Goal: Communication & Community: Answer question/provide support

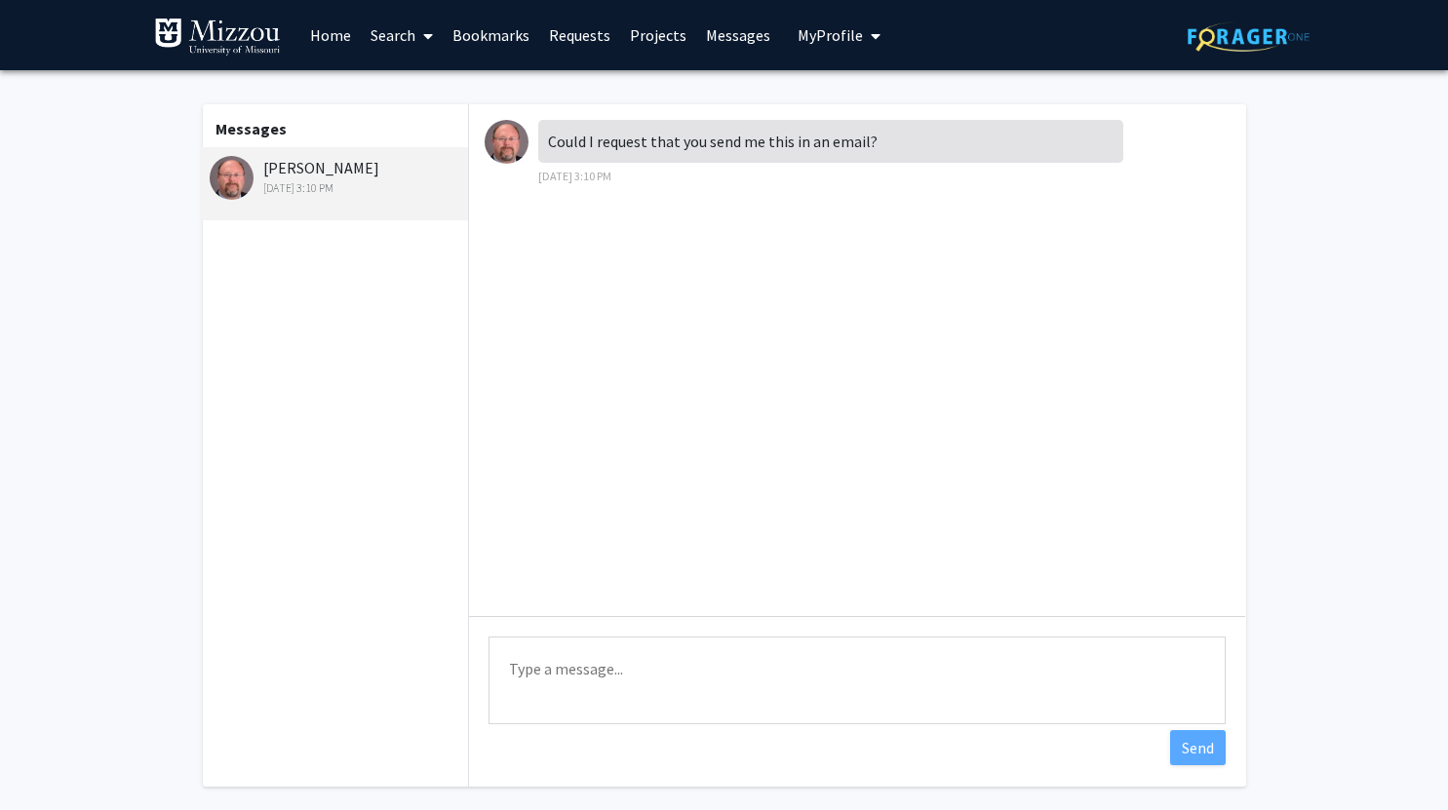
click at [683, 674] on textarea "Type a message" at bounding box center [856, 681] width 737 height 88
type textarea "Absolutely!"
click at [1192, 744] on button "Send" at bounding box center [1198, 747] width 56 height 35
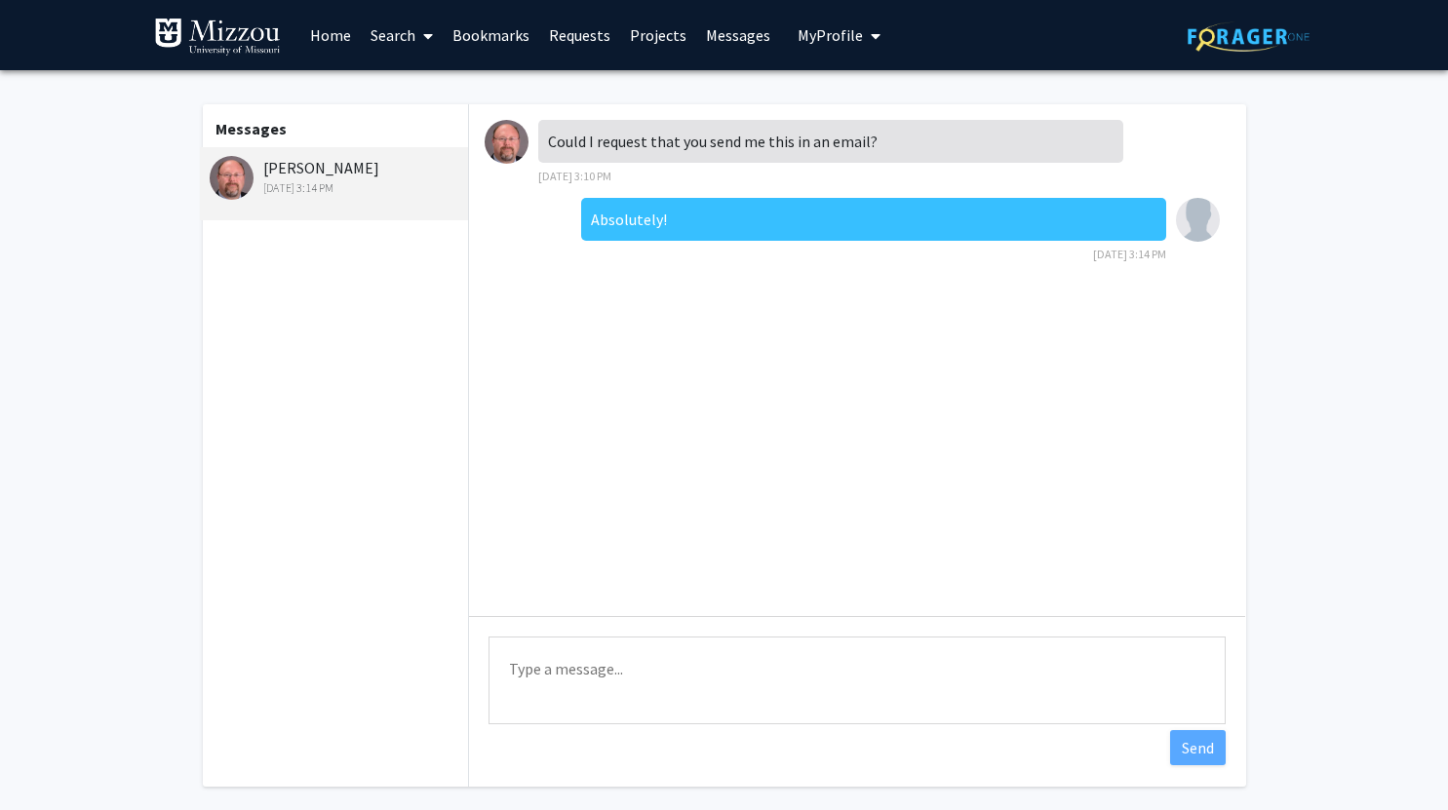
click at [843, 27] on span "My Profile" at bounding box center [829, 34] width 65 height 19
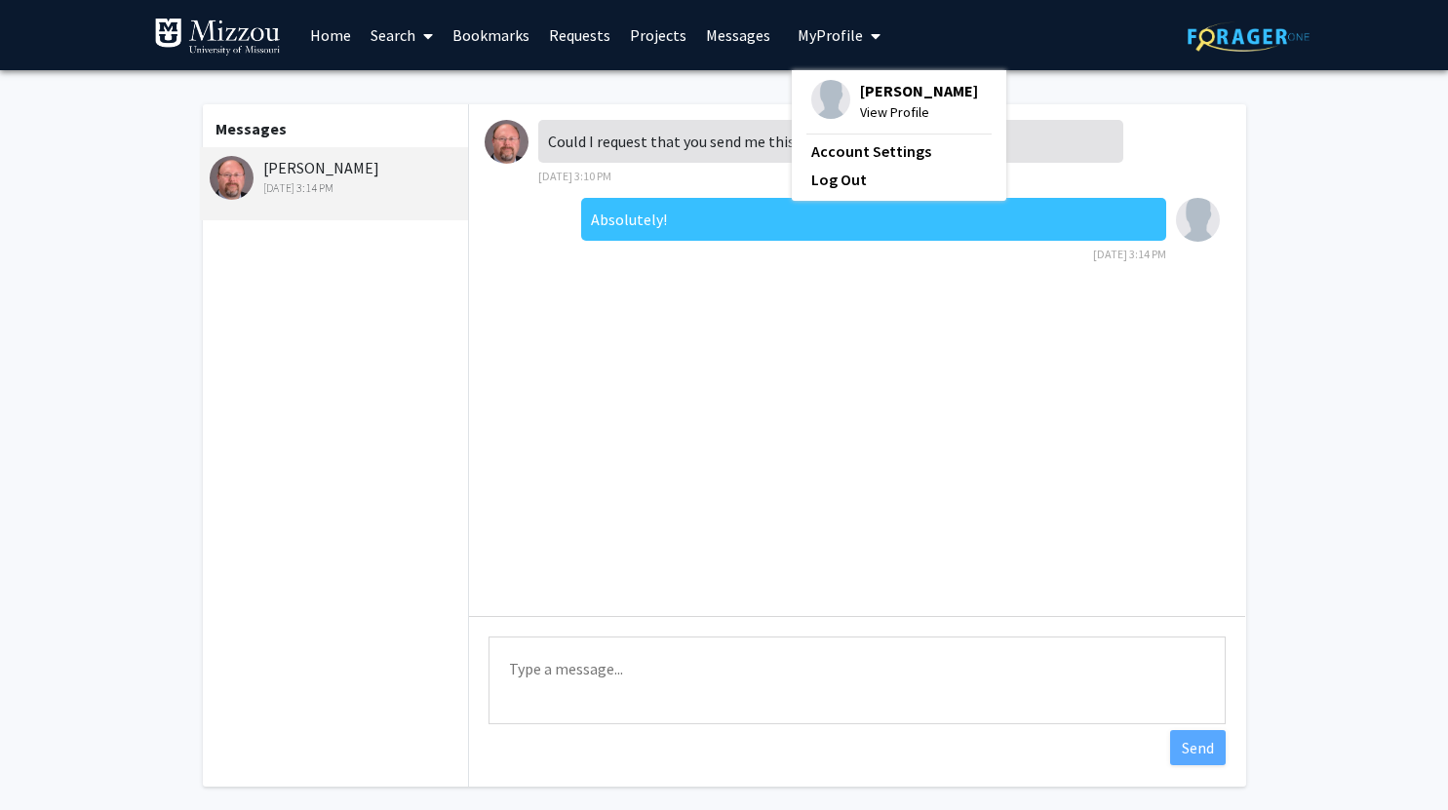
click at [882, 92] on span "[PERSON_NAME]" at bounding box center [919, 90] width 118 height 21
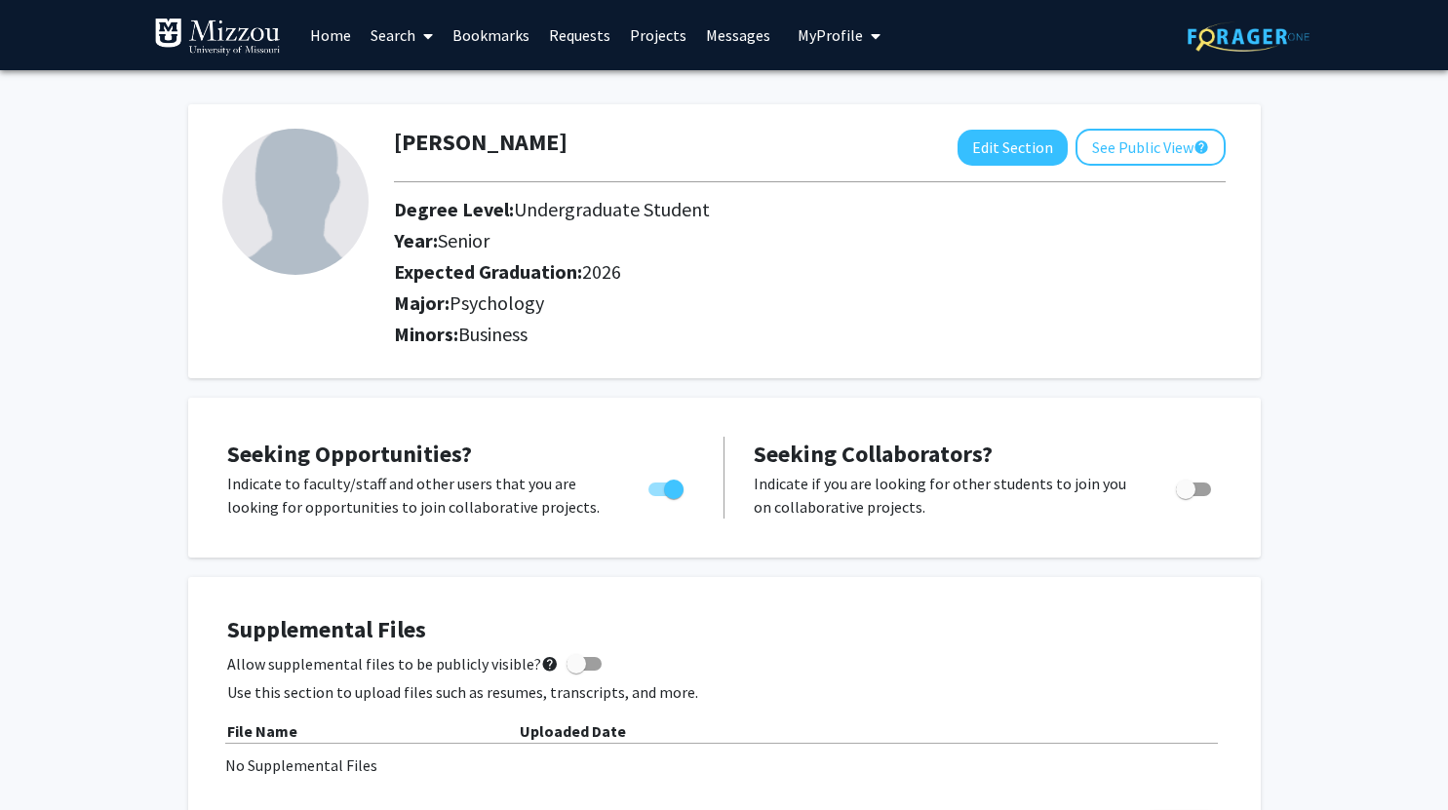
click at [759, 33] on link "Messages" at bounding box center [738, 35] width 84 height 68
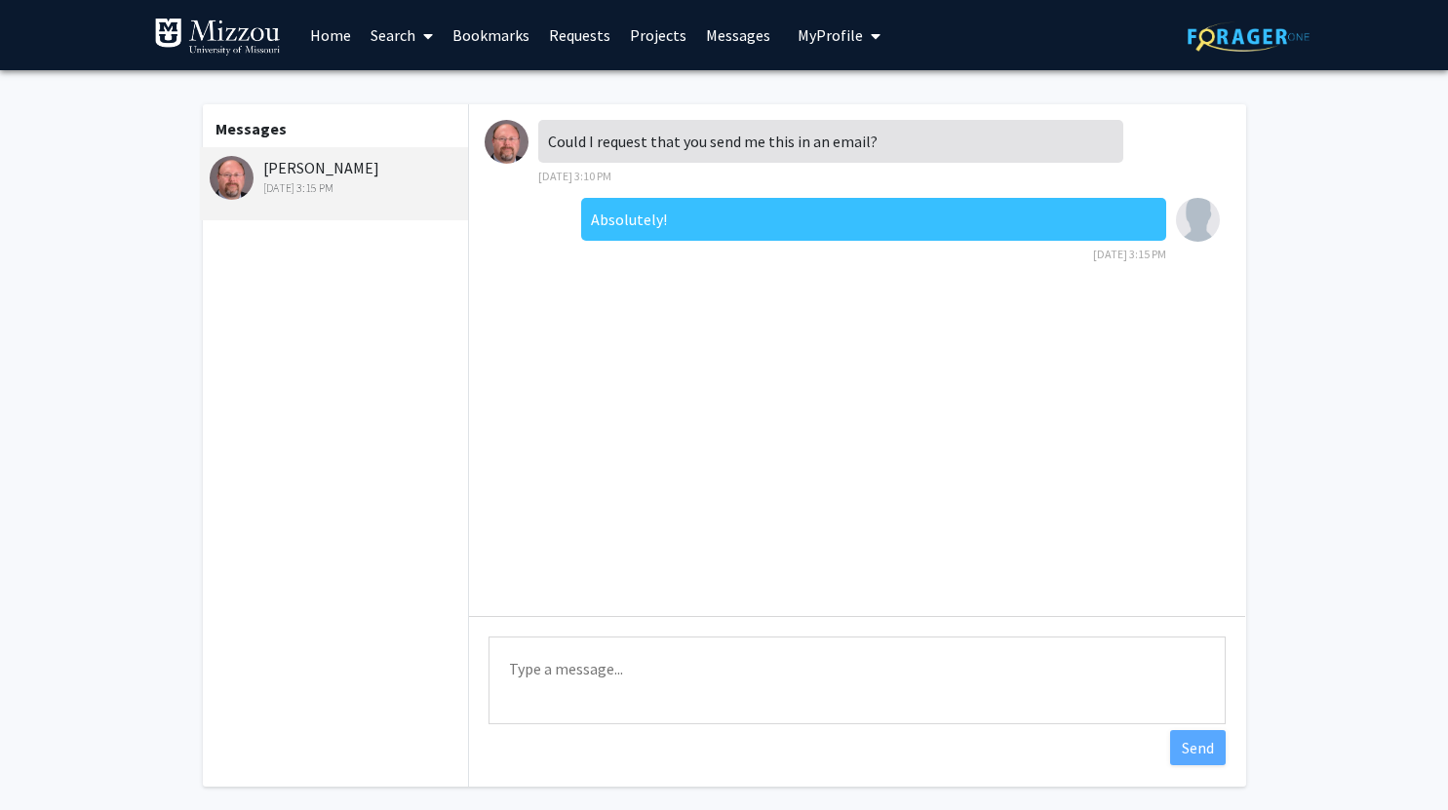
click at [840, 51] on button "My Profile" at bounding box center [839, 35] width 95 height 70
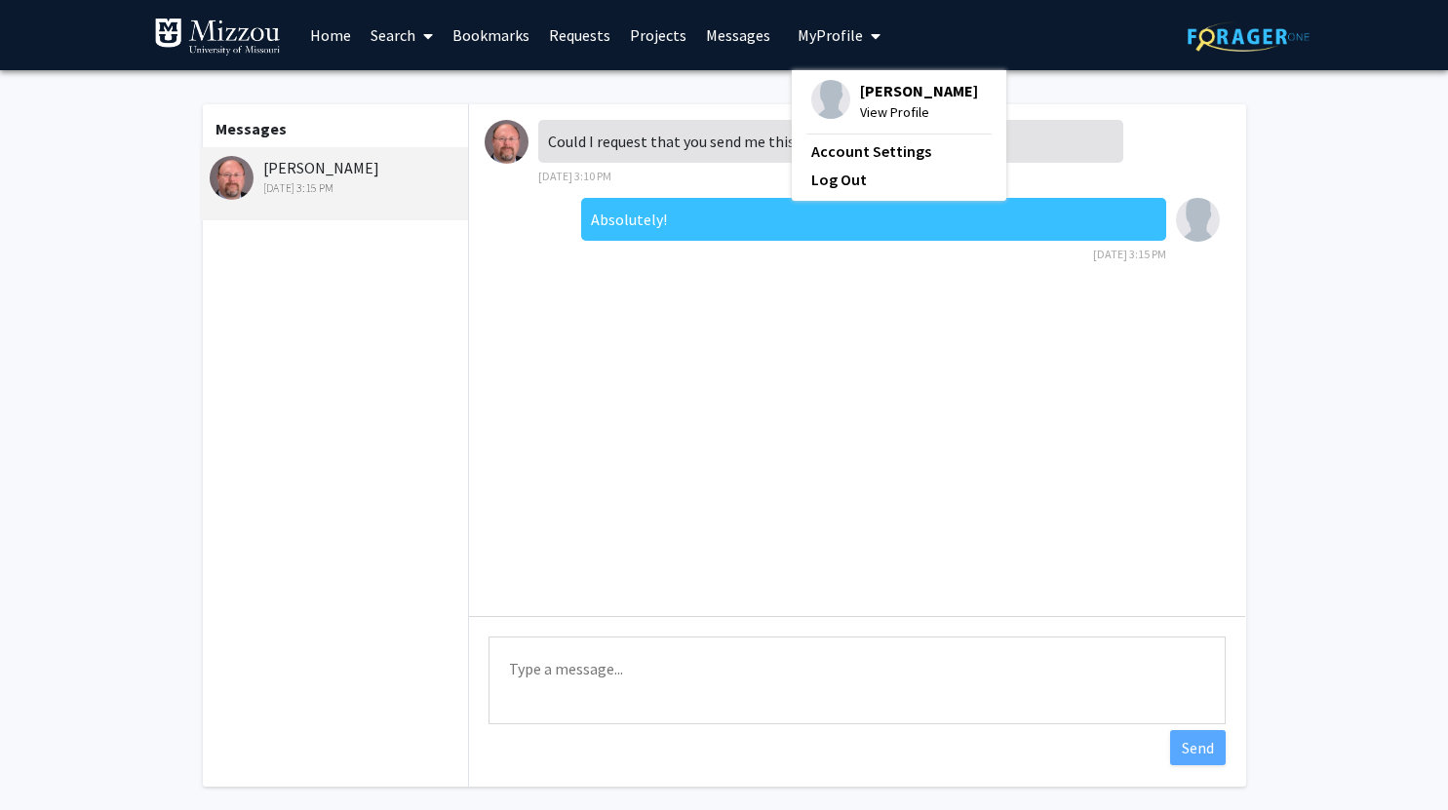
click at [884, 98] on span "[PERSON_NAME]" at bounding box center [919, 90] width 118 height 21
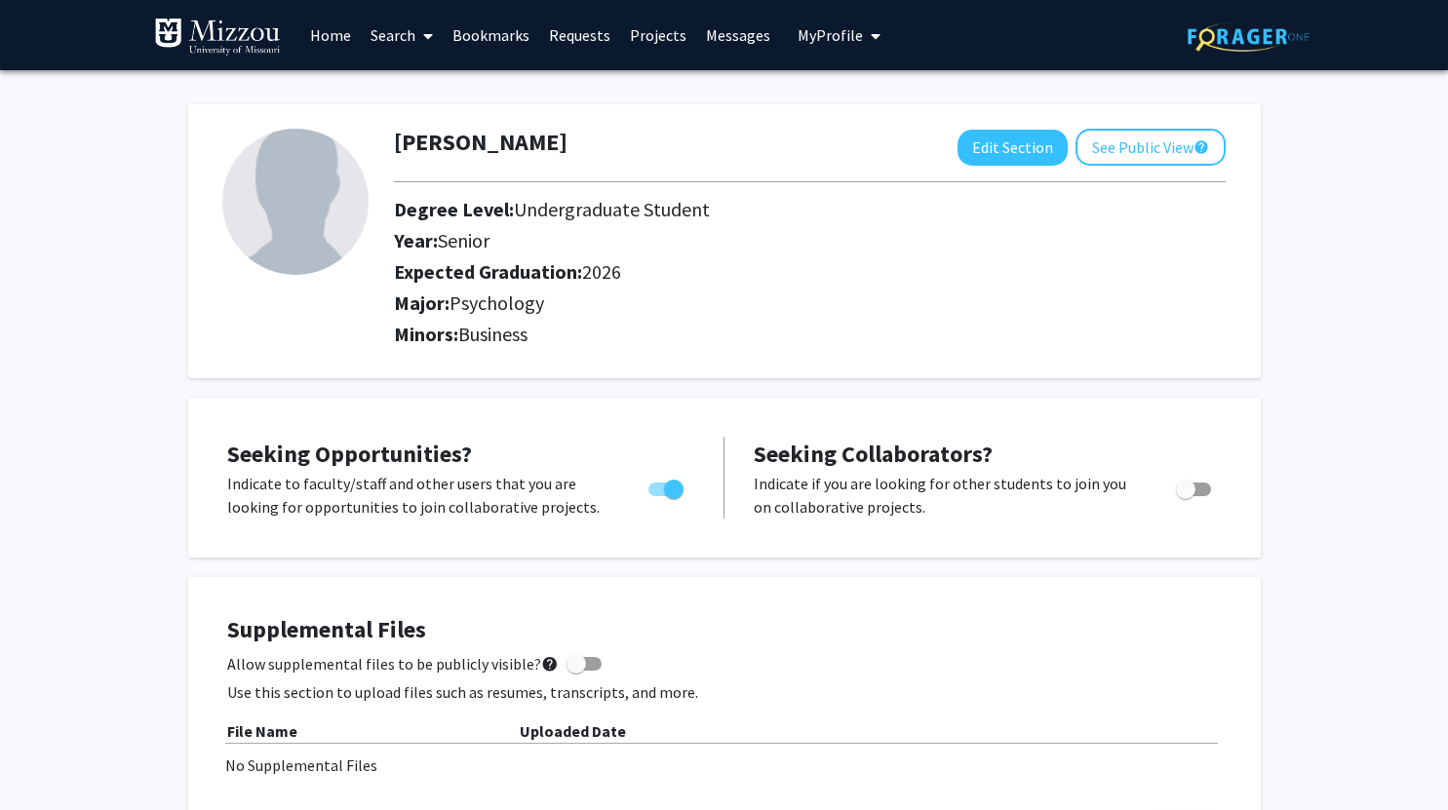
click at [593, 39] on link "Requests" at bounding box center [579, 35] width 81 height 68
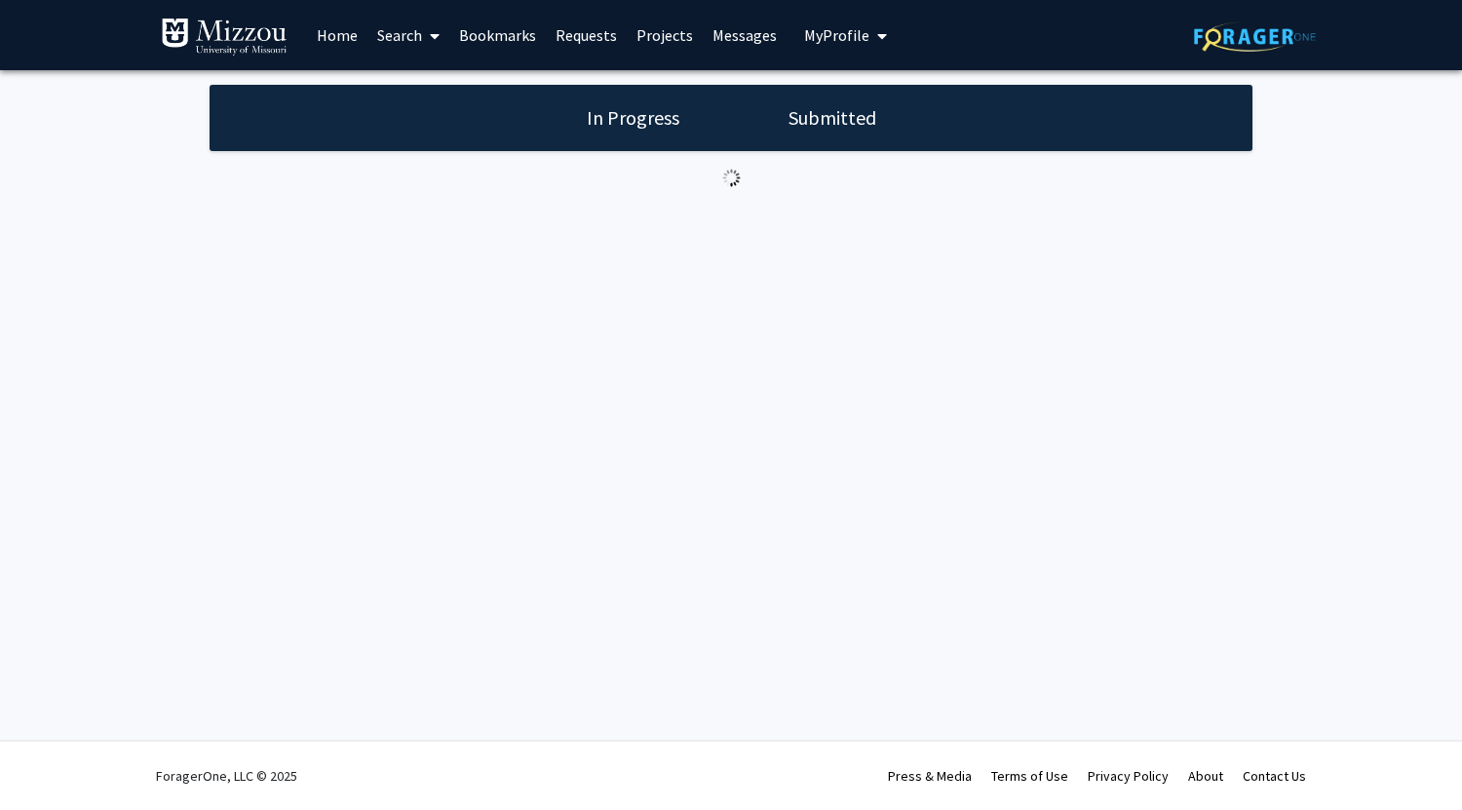
click at [828, 114] on h1 "Submitted" at bounding box center [832, 117] width 99 height 27
